Goal: Task Accomplishment & Management: Use online tool/utility

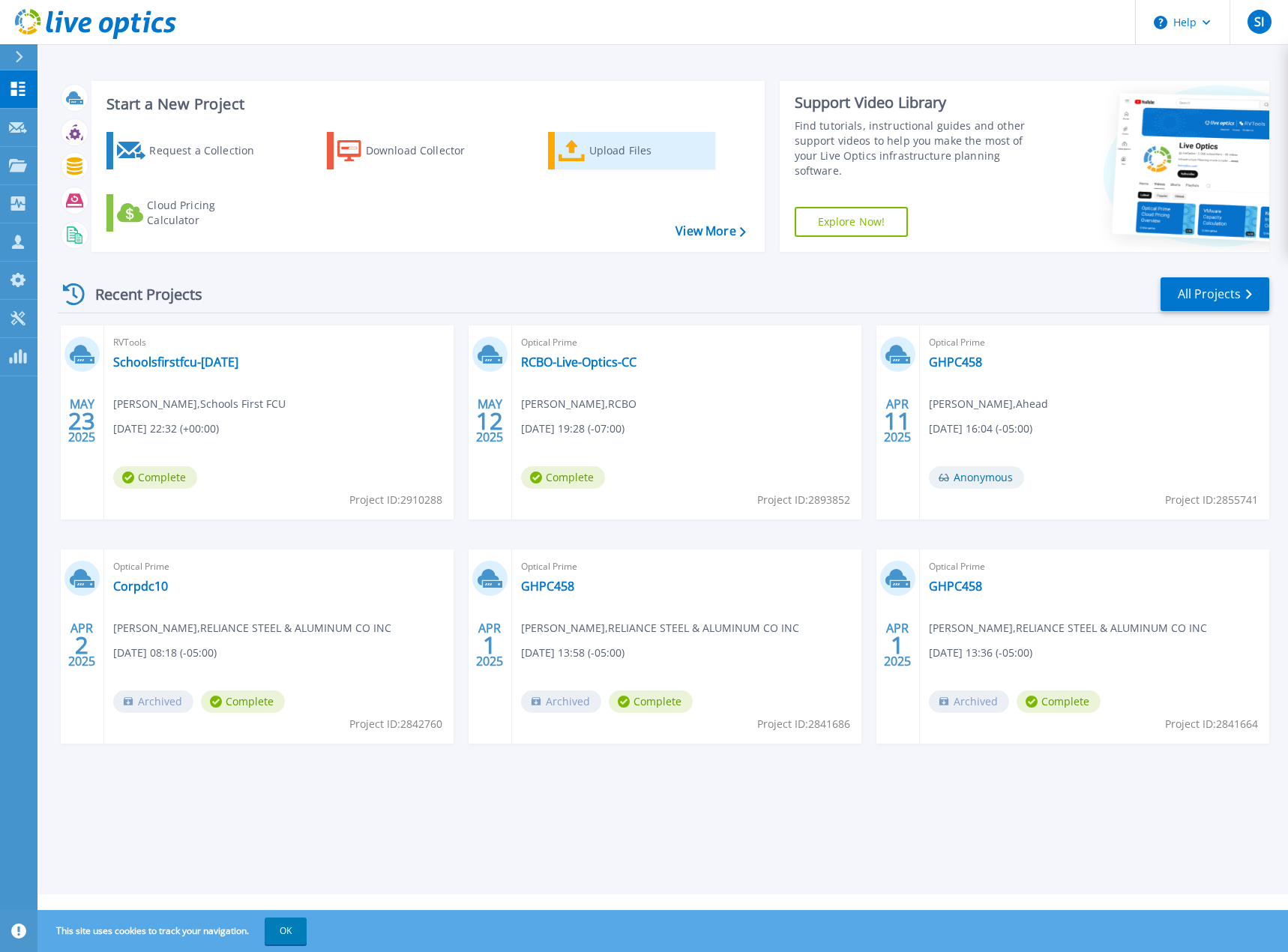
click at [603, 147] on div "Upload Files" at bounding box center [649, 151] width 120 height 30
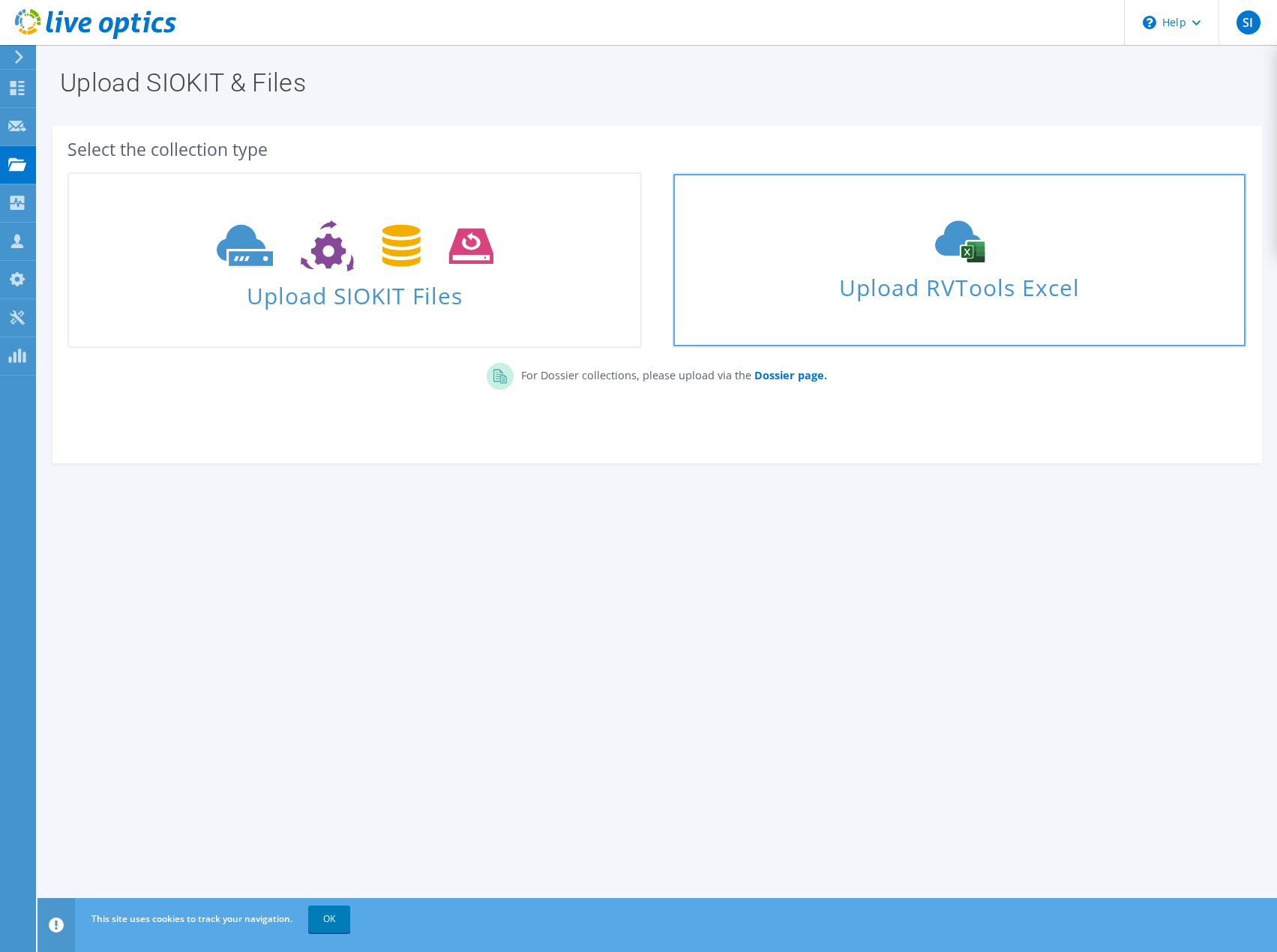
click at [946, 283] on span "Upload RVTools Excel" at bounding box center [958, 283] width 571 height 33
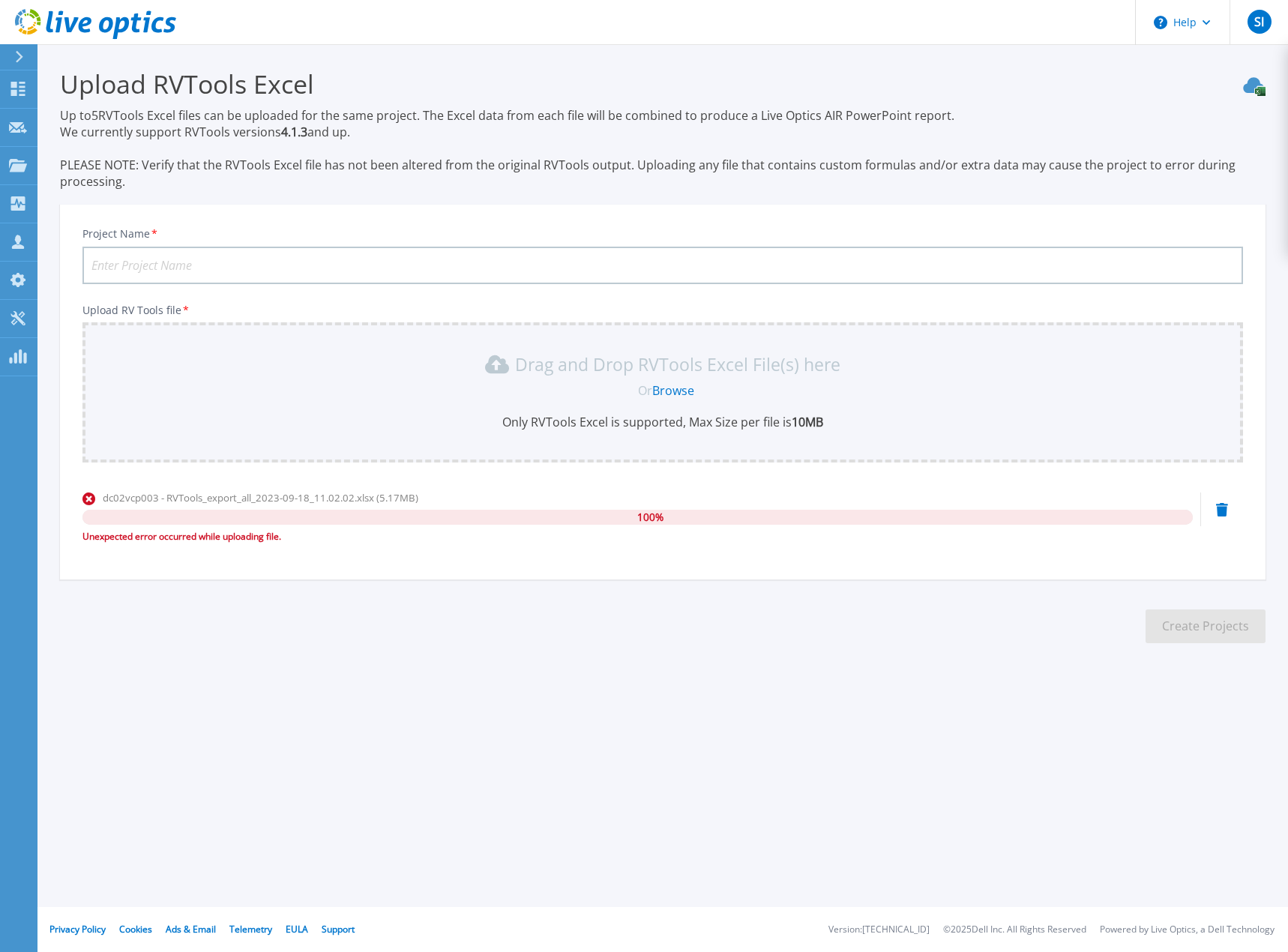
click at [685, 390] on link "Browse" at bounding box center [672, 391] width 42 height 17
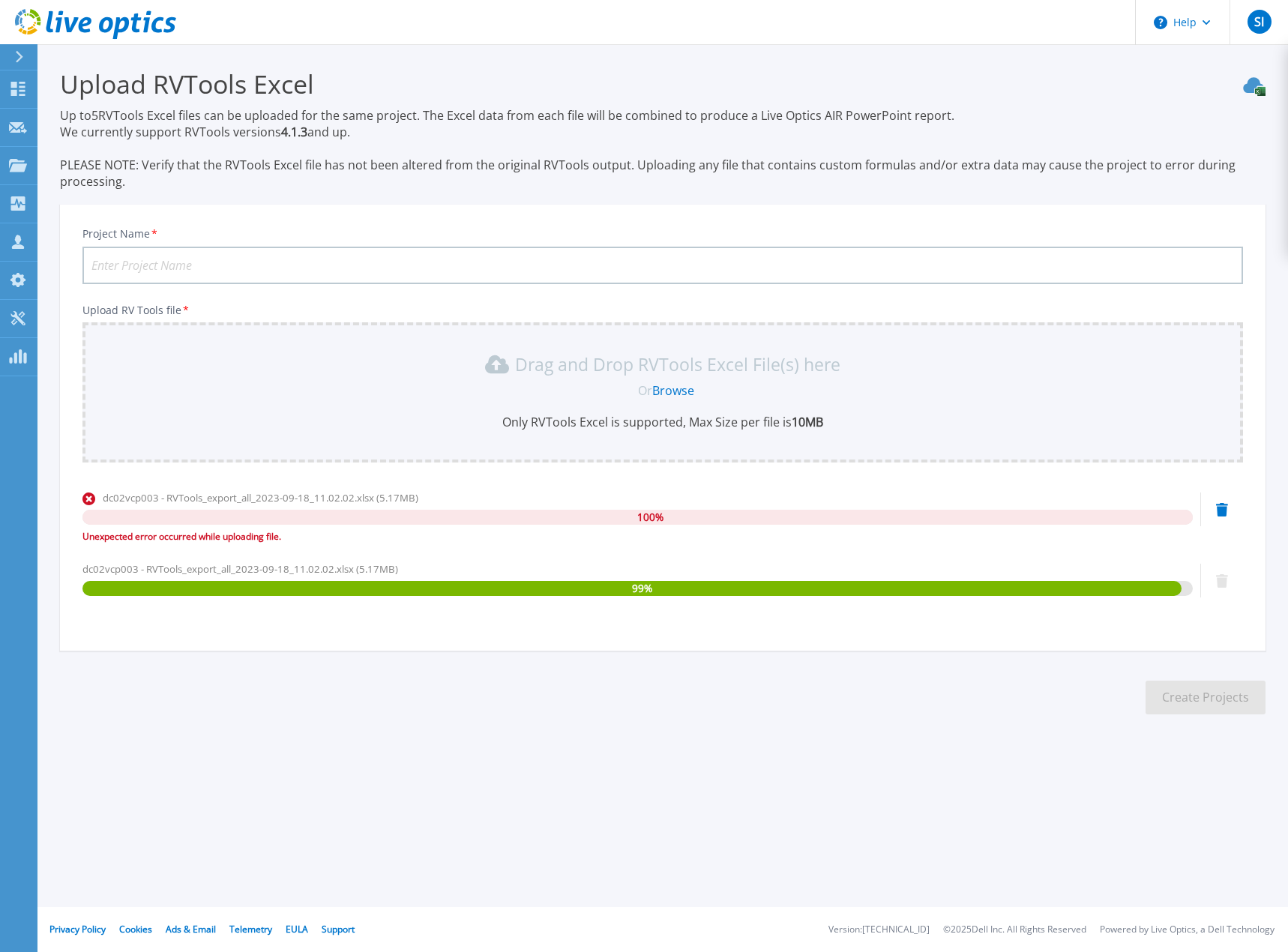
click at [206, 265] on input "Project Name *" at bounding box center [663, 265] width 1160 height 37
type input "Reliance Inc - Sample Cloud Costs"
click at [1029, 682] on section "Upload RVTools Excel Up to 5 RVTools Excel files can be uploaded for the same p…" at bounding box center [662, 396] width 1251 height 704
click at [1221, 510] on icon at bounding box center [1222, 510] width 12 height 13
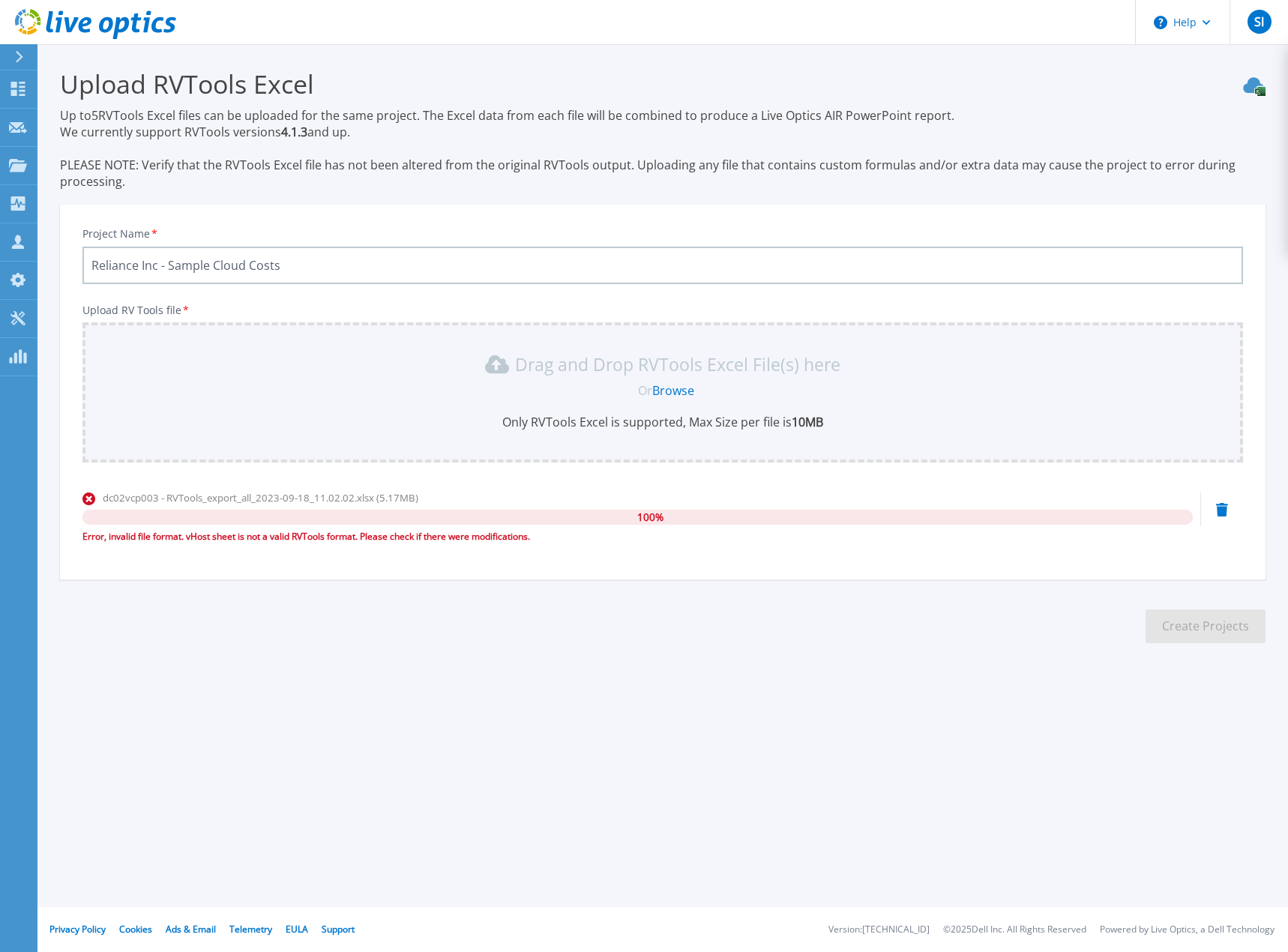
click at [1224, 509] on icon at bounding box center [1222, 510] width 12 height 13
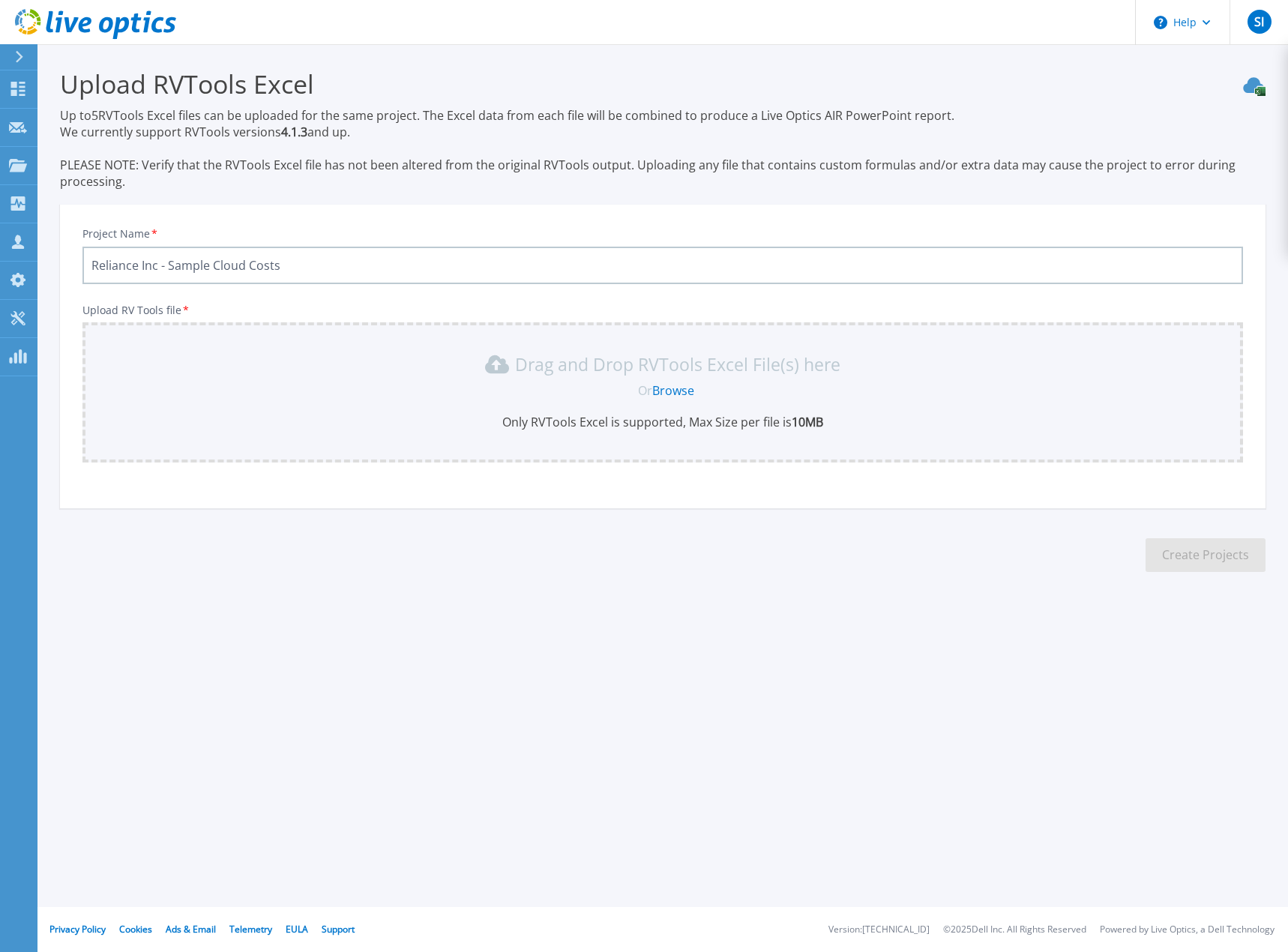
click at [676, 387] on link "Browse" at bounding box center [672, 391] width 42 height 17
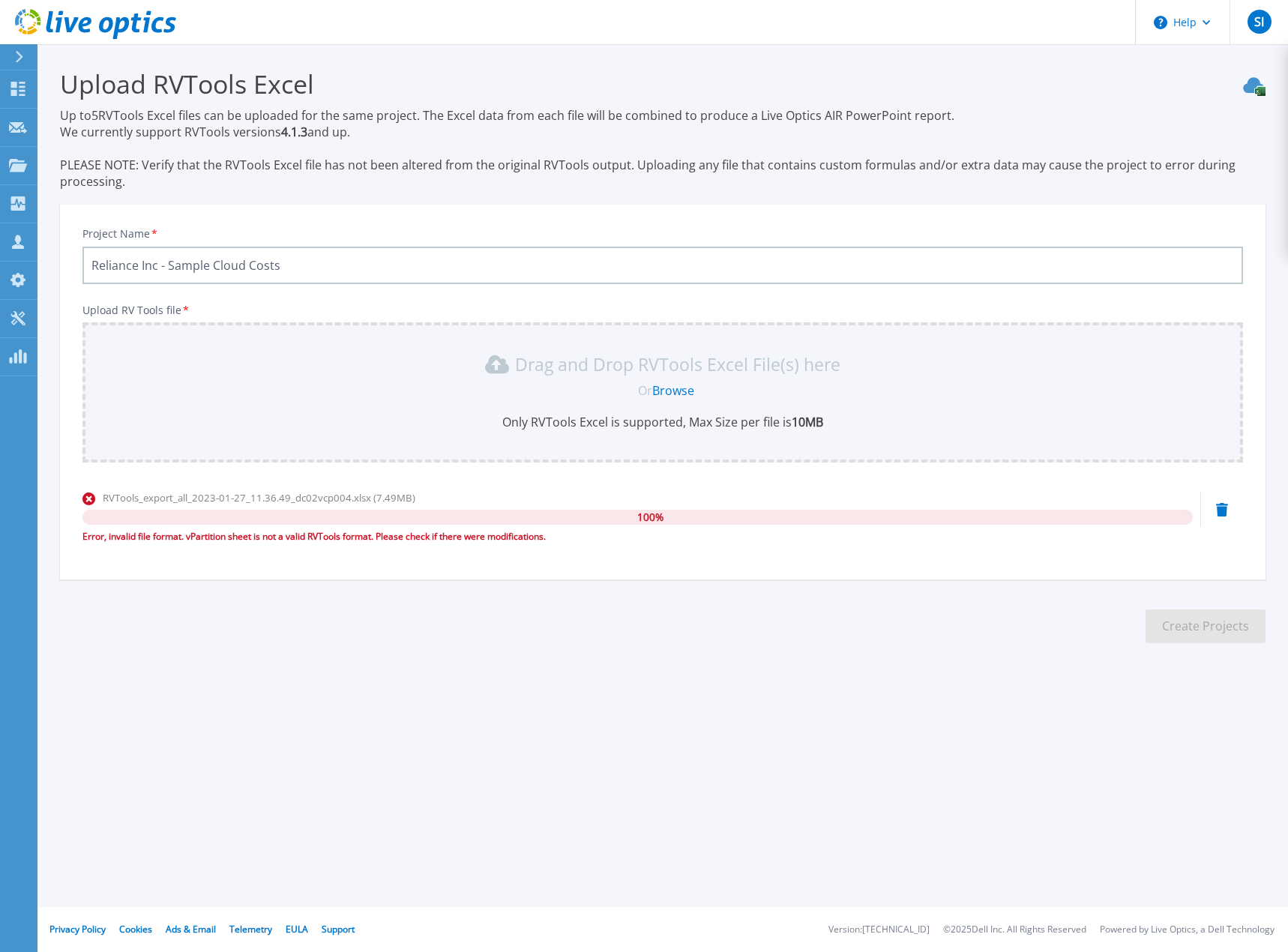
click at [1225, 506] on icon at bounding box center [1222, 510] width 12 height 13
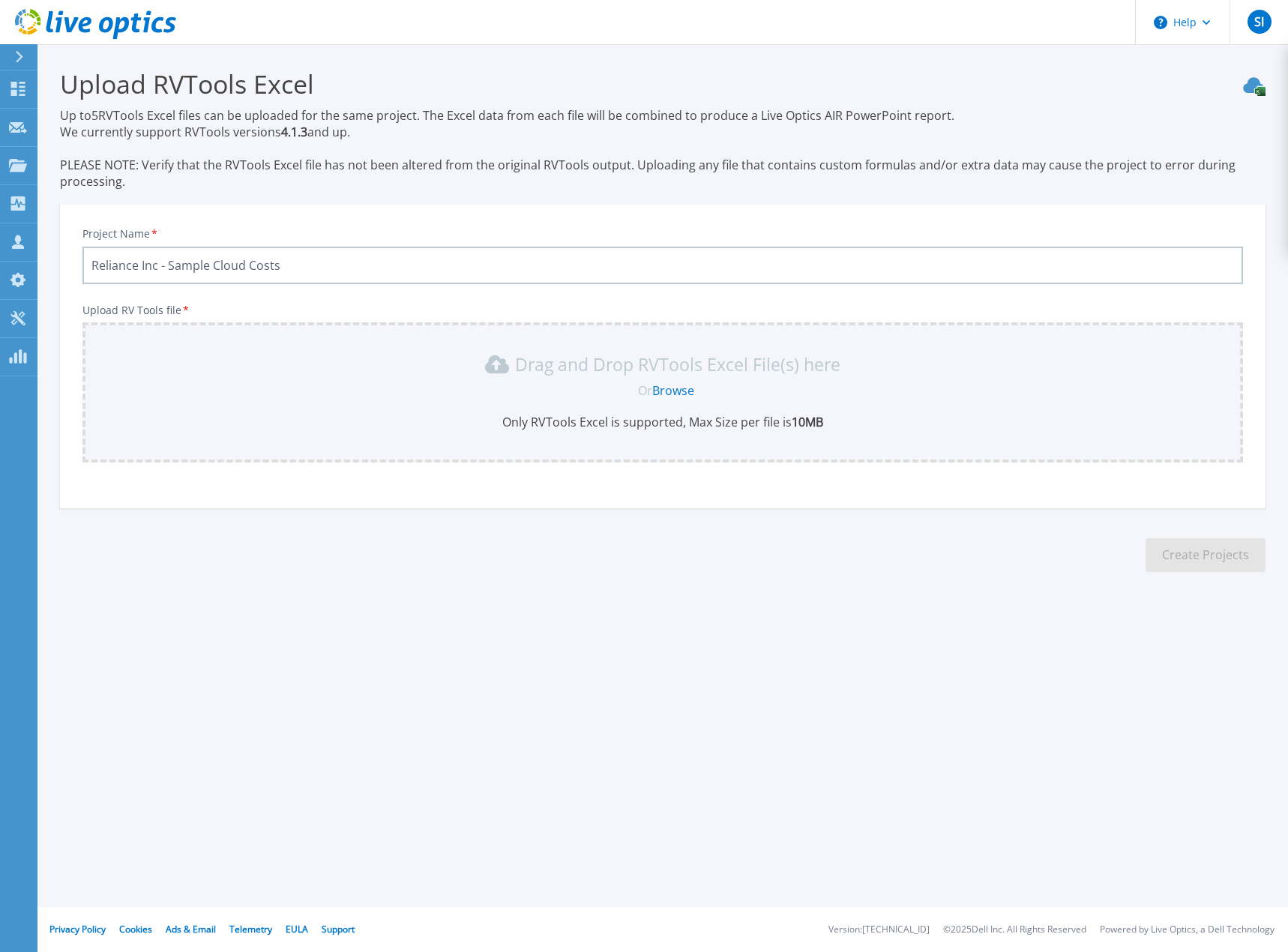
click at [659, 387] on link "Browse" at bounding box center [672, 391] width 42 height 17
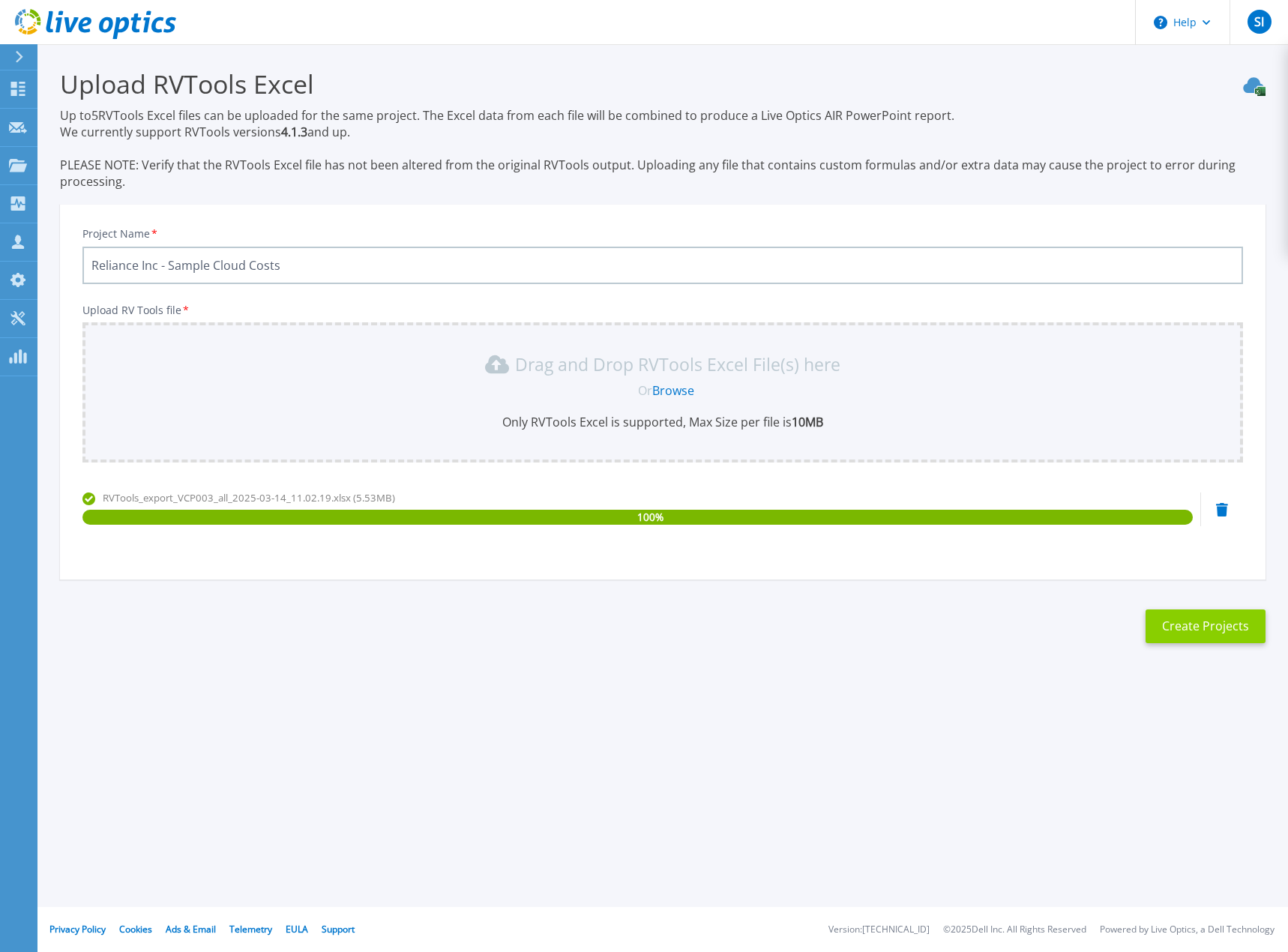
click at [1203, 627] on button "Create Projects" at bounding box center [1205, 626] width 120 height 34
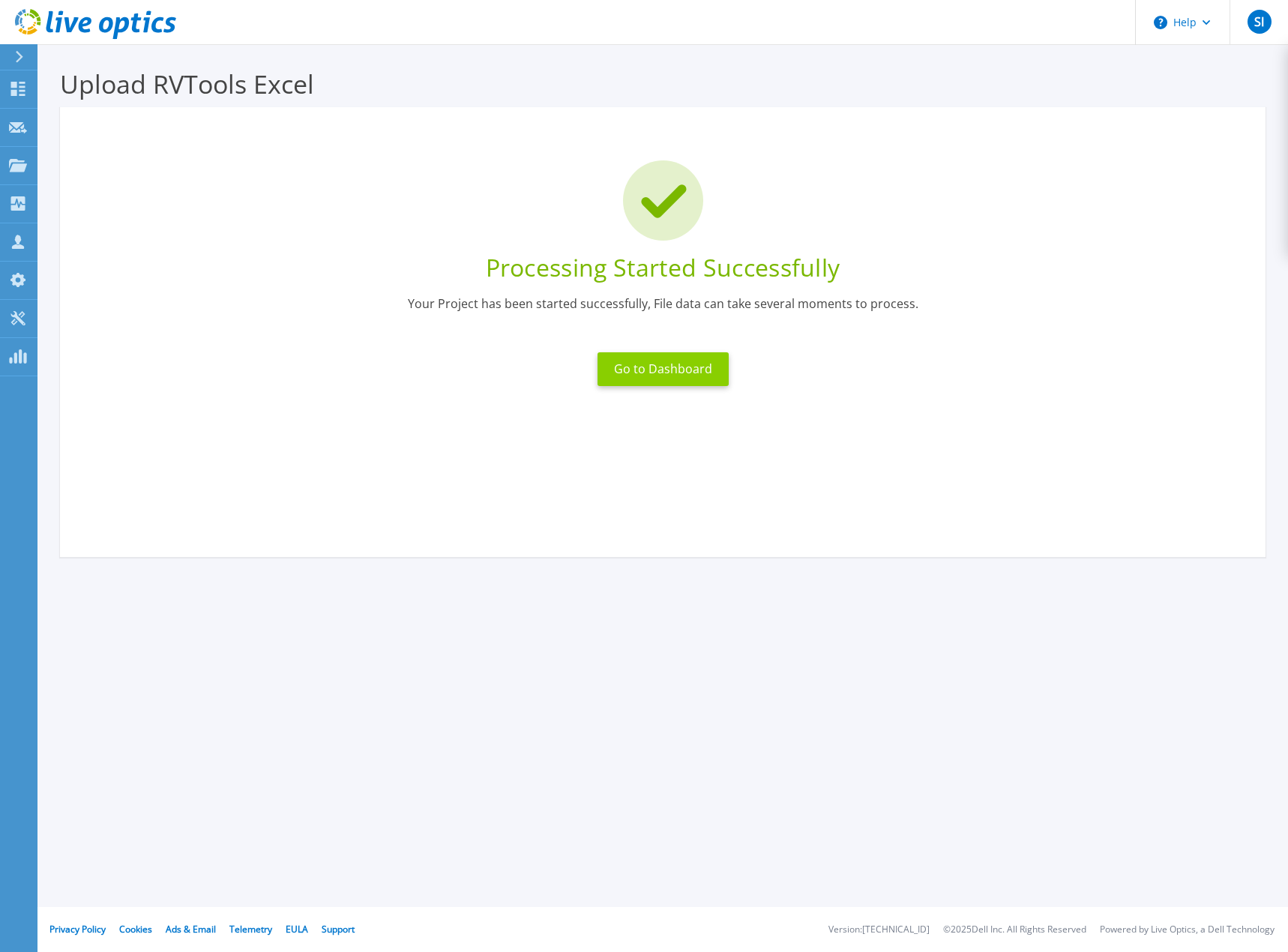
click at [657, 356] on button "Go to Dashboard" at bounding box center [663, 369] width 131 height 34
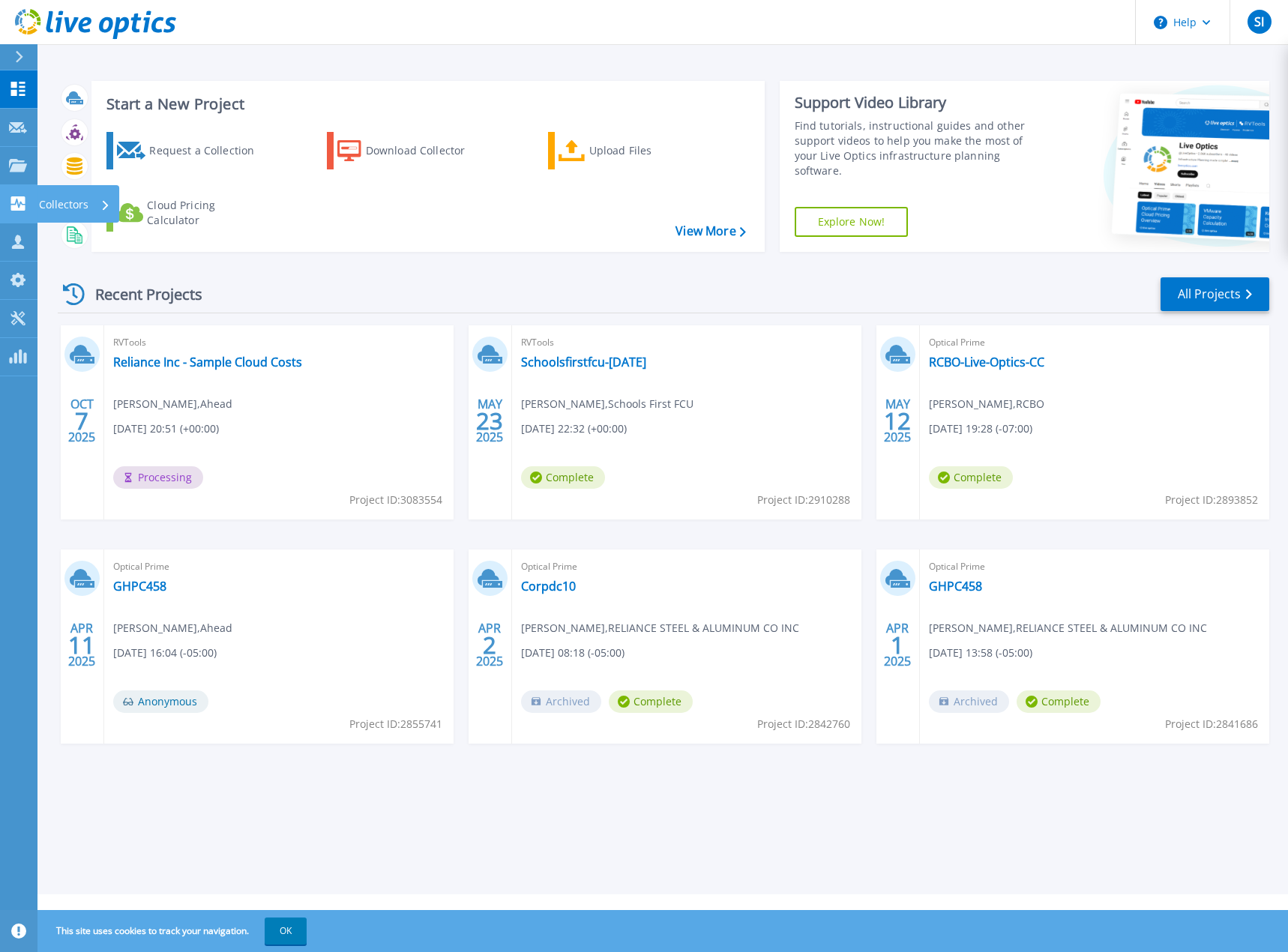
click at [16, 211] on icon at bounding box center [18, 203] width 14 height 14
click at [551, 238] on div "Request a Collection Download Collector Upload Files Cloud Pricing Calculator" at bounding box center [426, 183] width 663 height 125
click at [204, 214] on div "Cloud Pricing Calculator" at bounding box center [207, 213] width 120 height 30
click at [199, 364] on link "Reliance Inc - Sample Cloud Costs" at bounding box center [208, 362] width 189 height 15
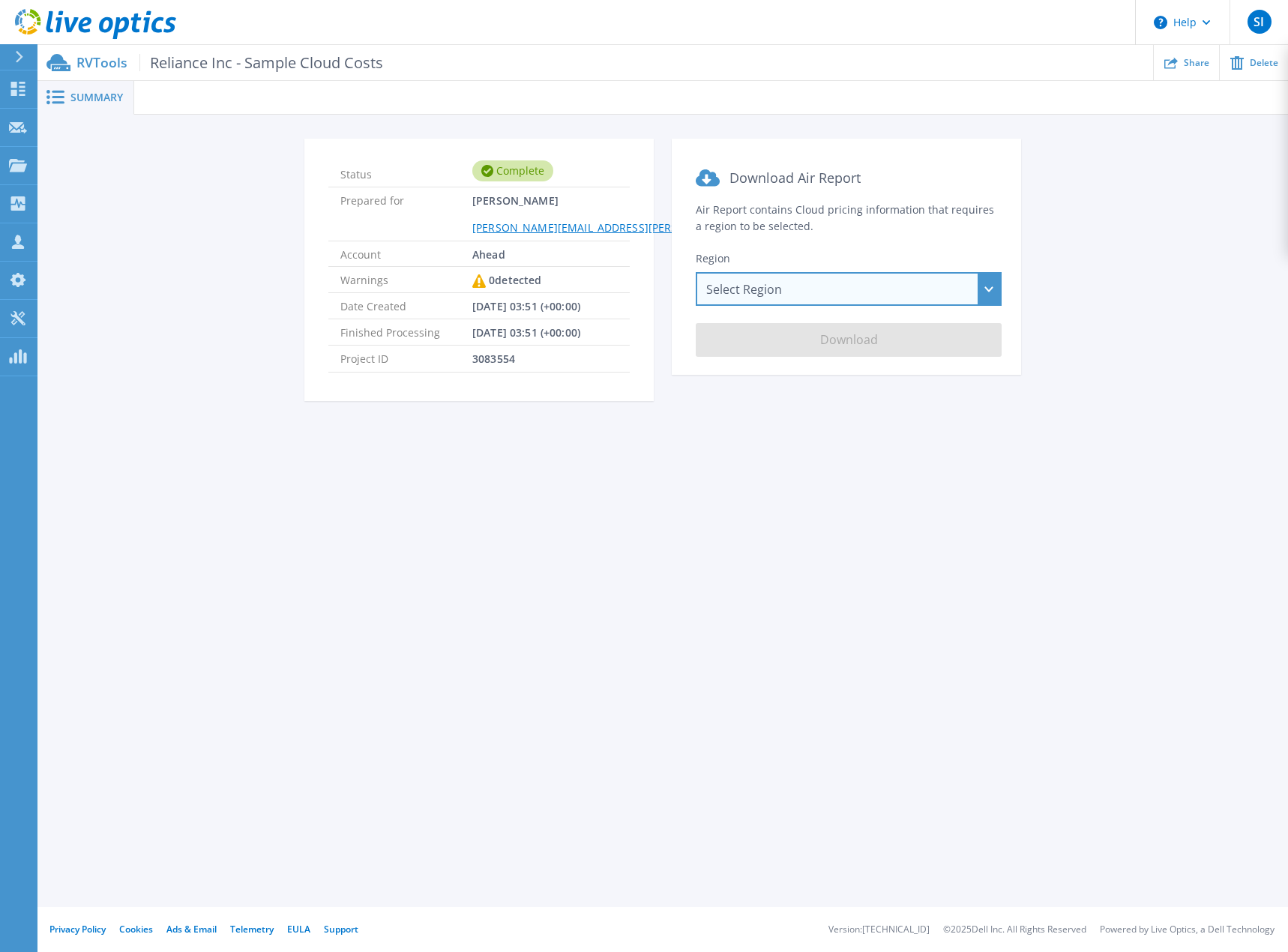
click at [783, 290] on div "Select Region [GEOGRAPHIC_DATA] ([GEOGRAPHIC_DATA]) [GEOGRAPHIC_DATA] ([GEOGRAP…" at bounding box center [848, 289] width 305 height 34
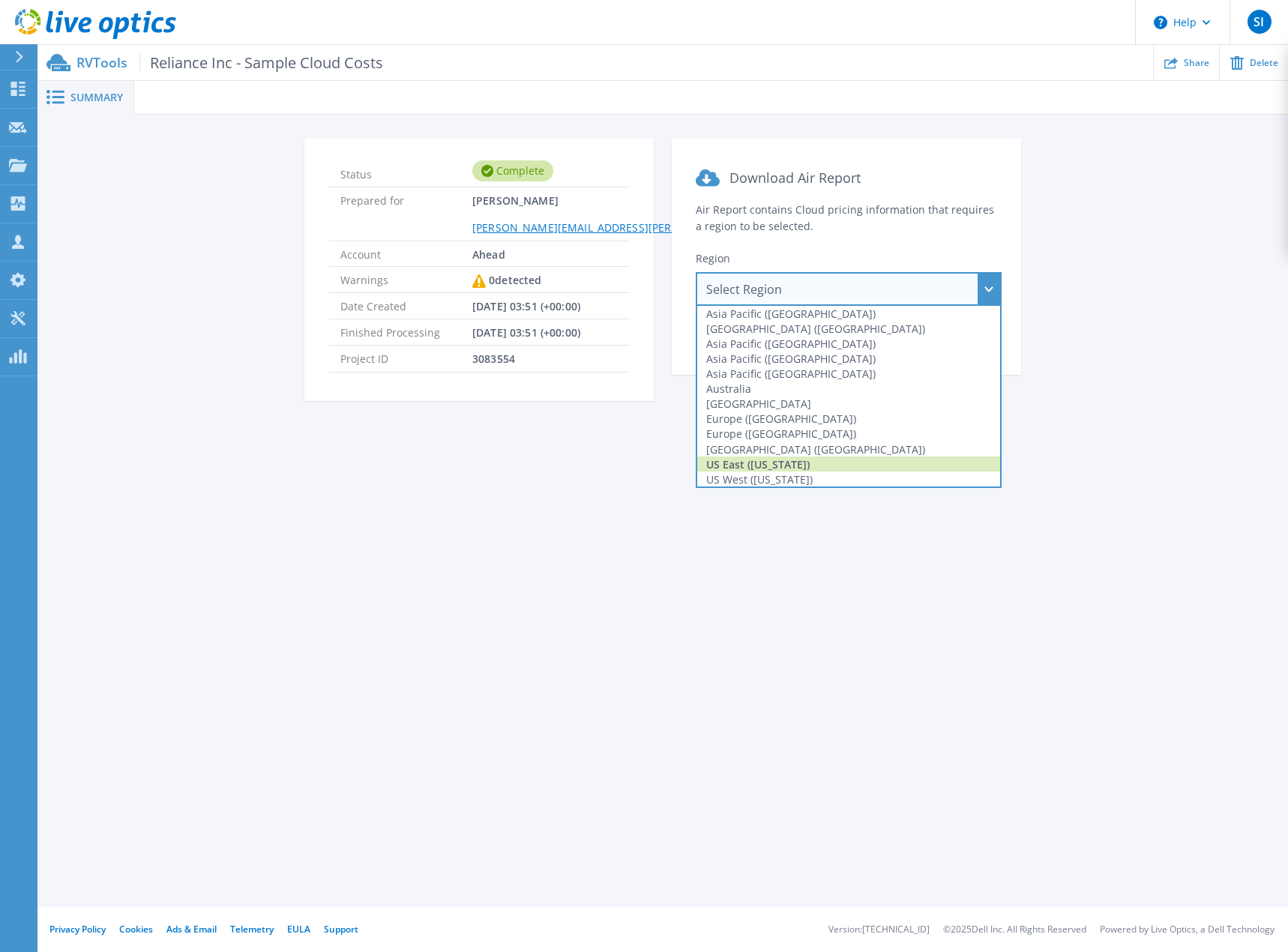
click at [797, 465] on div "US East ([US_STATE])" at bounding box center [848, 464] width 303 height 15
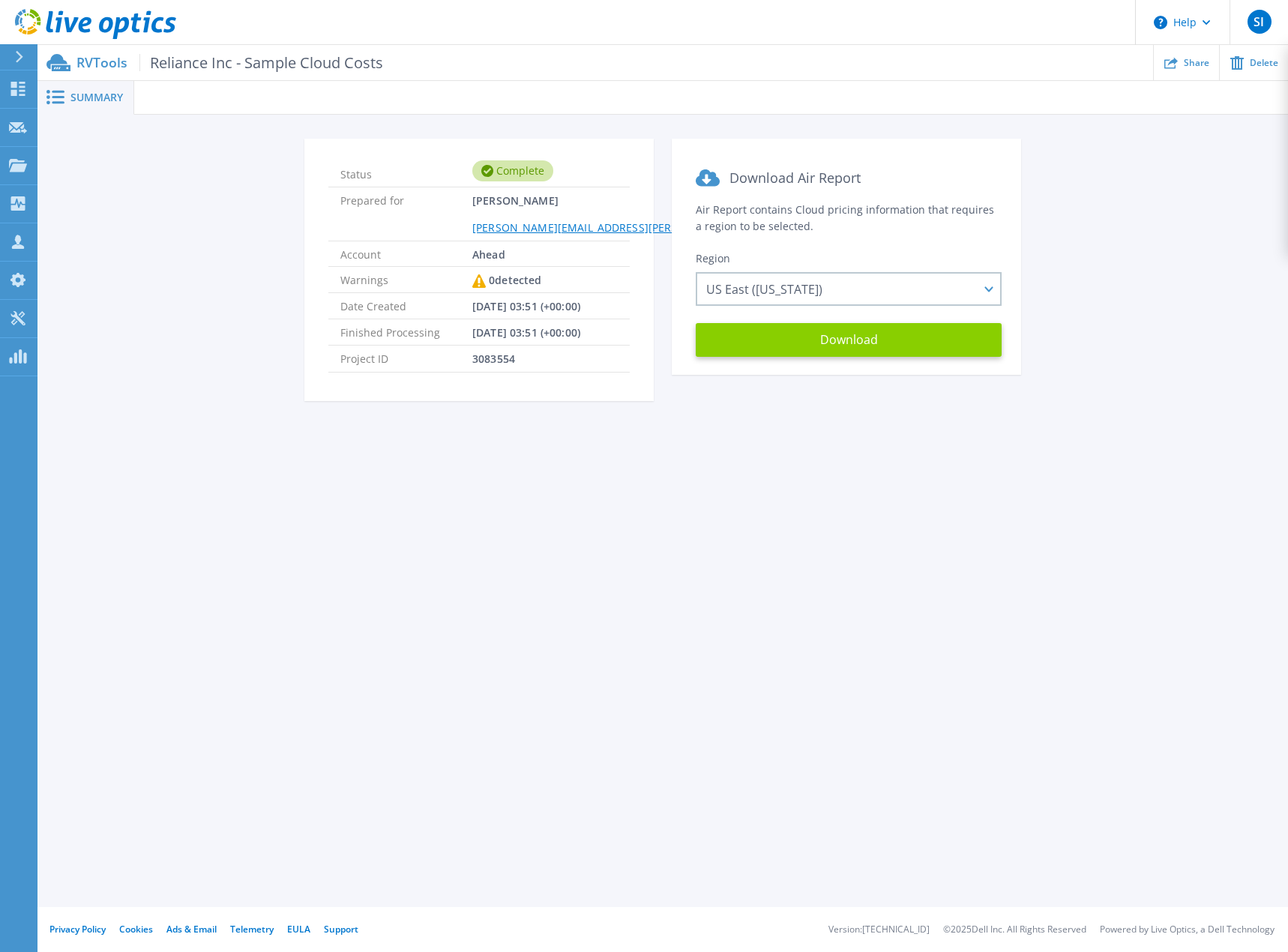
click at [820, 343] on button "Download" at bounding box center [848, 340] width 305 height 34
